Goal: Task Accomplishment & Management: Use online tool/utility

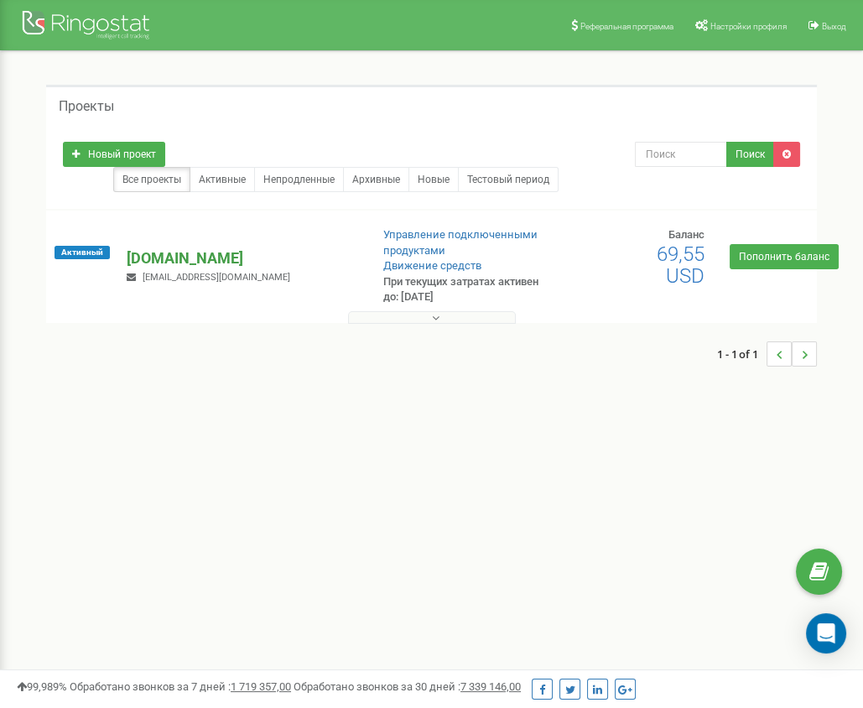
click at [198, 260] on p "[DOMAIN_NAME]" at bounding box center [241, 258] width 229 height 22
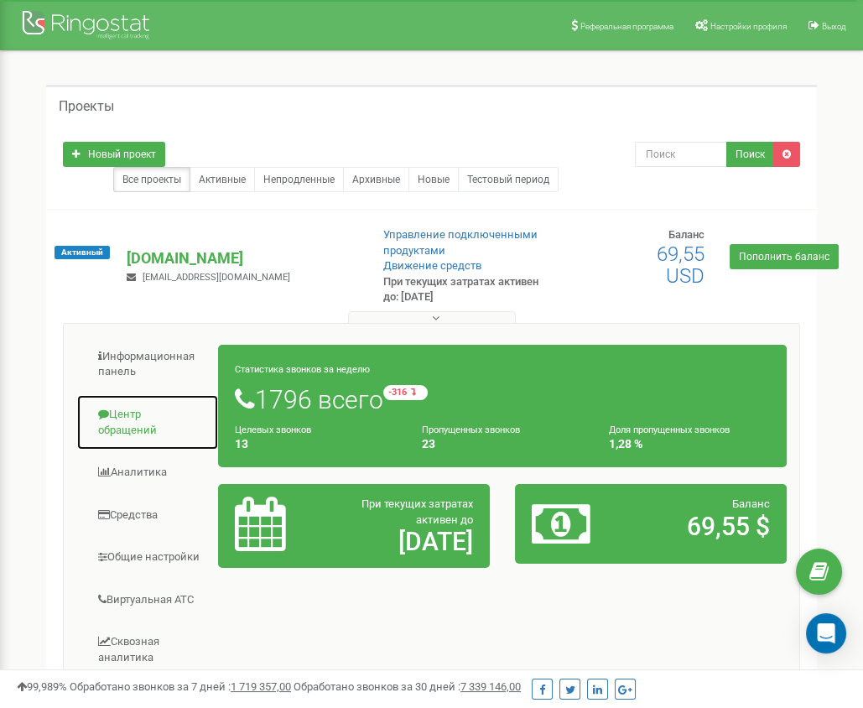
click at [118, 423] on link "Центр обращений" at bounding box center [147, 422] width 143 height 56
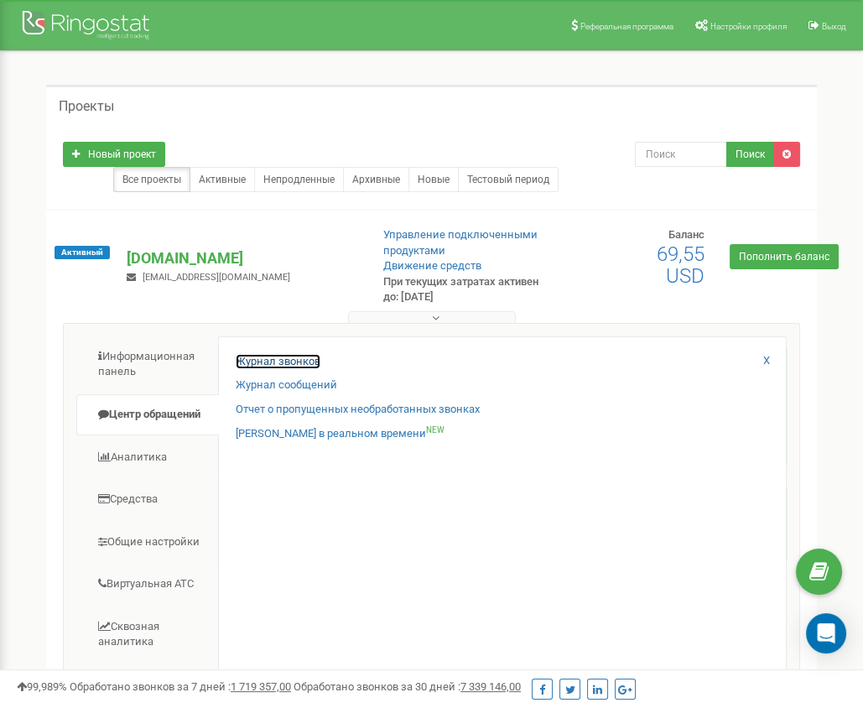
click at [264, 354] on link "Журнал звонков" at bounding box center [278, 362] width 85 height 16
click at [272, 358] on link "Журнал звонков" at bounding box center [278, 362] width 85 height 16
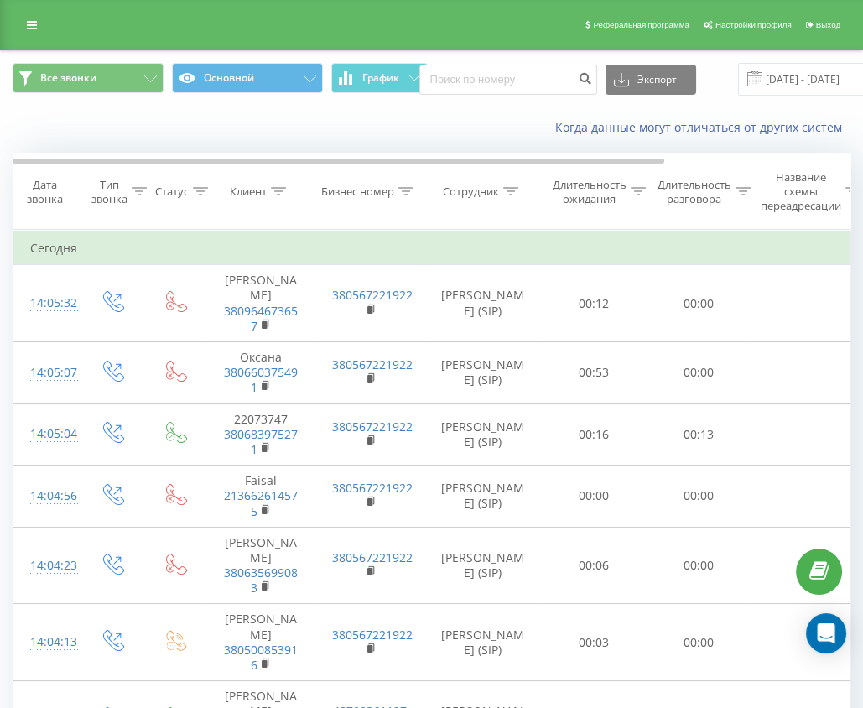
click at [482, 188] on div "Сотрудник" at bounding box center [471, 191] width 56 height 14
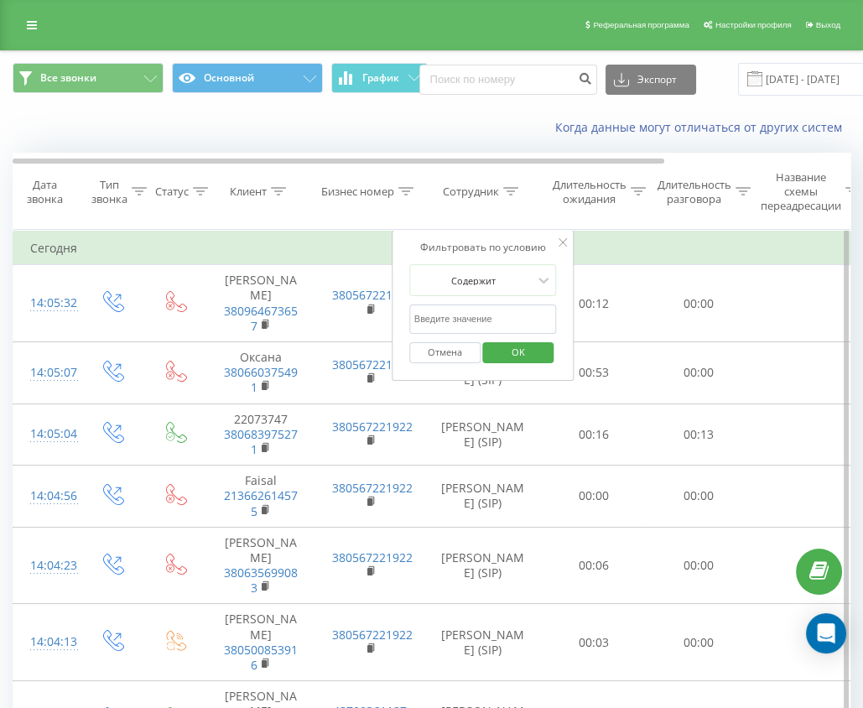
click at [438, 318] on input "text" at bounding box center [483, 318] width 148 height 29
type input "[PERSON_NAME]"
click at [516, 355] on span "OK" at bounding box center [518, 352] width 47 height 26
